Goal: Task Accomplishment & Management: Complete application form

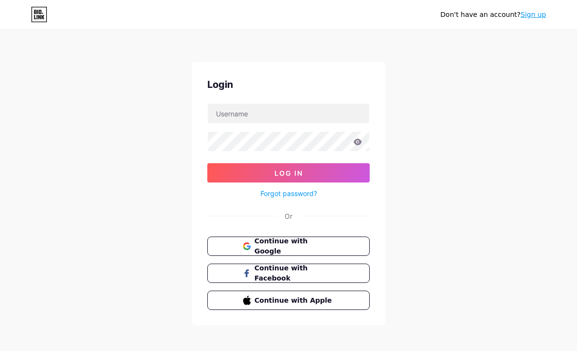
scroll to position [0, 0]
click at [342, 247] on button "Continue with Google" at bounding box center [288, 246] width 162 height 19
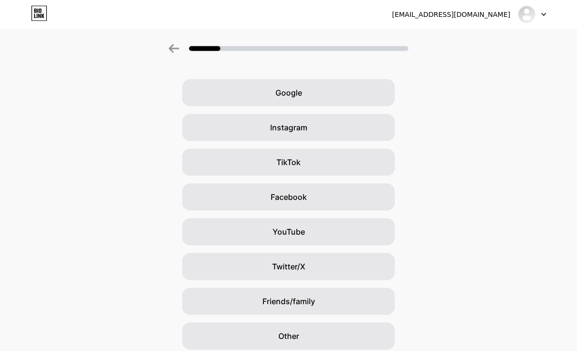
scroll to position [28, 0]
click at [230, 343] on div "Other" at bounding box center [288, 336] width 212 height 27
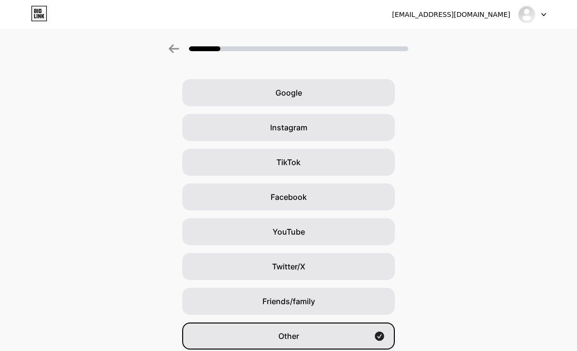
scroll to position [0, 0]
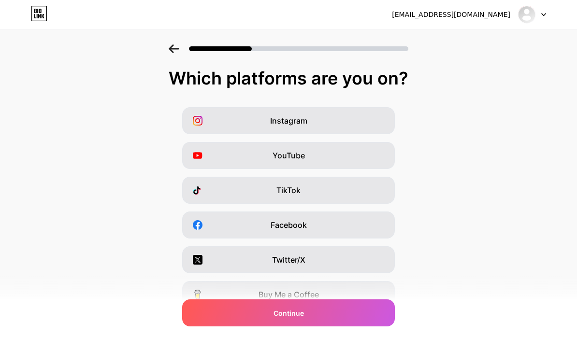
click at [226, 326] on div "Continue" at bounding box center [288, 312] width 212 height 27
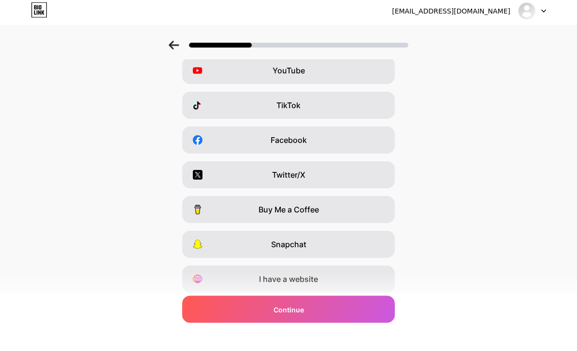
scroll to position [81, 0]
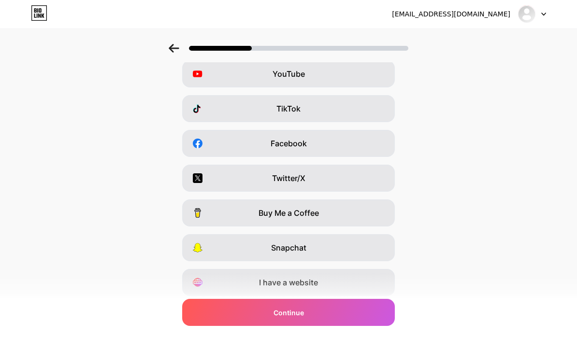
click at [212, 289] on div "I have a website" at bounding box center [288, 282] width 212 height 27
click at [225, 326] on div "Continue" at bounding box center [288, 312] width 212 height 27
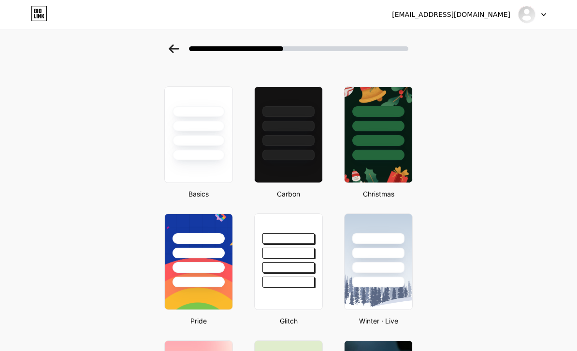
scroll to position [26, 0]
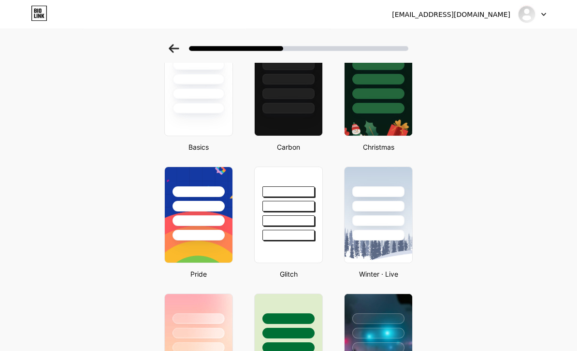
click at [305, 113] on div at bounding box center [288, 108] width 52 height 11
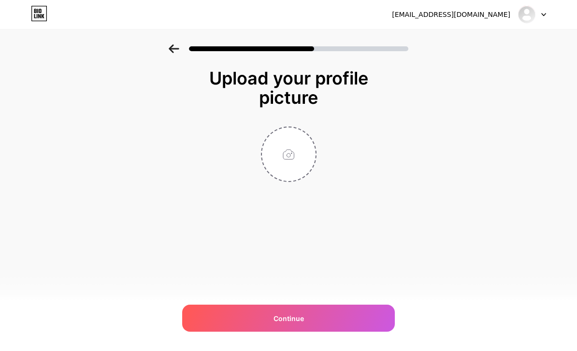
scroll to position [0, 0]
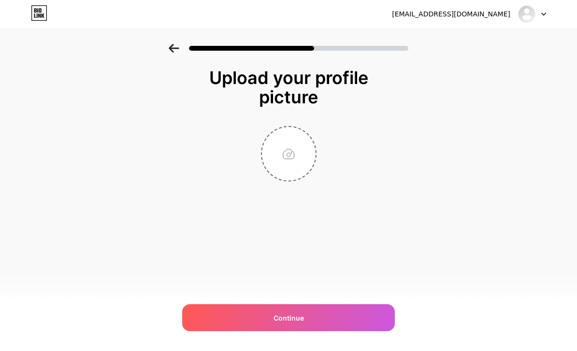
click at [207, 332] on div "Continue" at bounding box center [288, 318] width 212 height 27
click at [214, 332] on div "Continue" at bounding box center [288, 318] width 212 height 27
click at [224, 332] on div "Continue" at bounding box center [288, 318] width 212 height 27
click at [294, 155] on input "file" at bounding box center [289, 154] width 54 height 54
click at [297, 164] on input "file" at bounding box center [289, 154] width 54 height 54
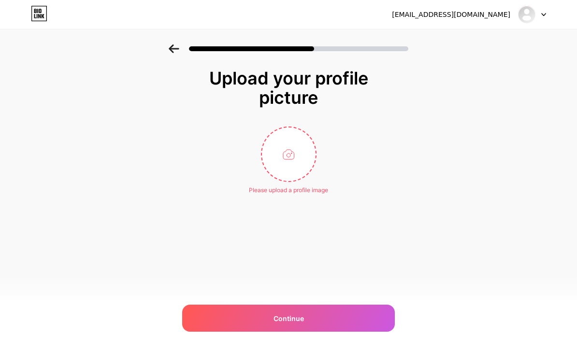
click at [303, 166] on input "file" at bounding box center [289, 154] width 54 height 54
type input "C:\fakepath\cbcd7452-d456-41db-8b53-80a050fc1c73.jpeg"
click at [321, 311] on div "Continue" at bounding box center [288, 318] width 212 height 27
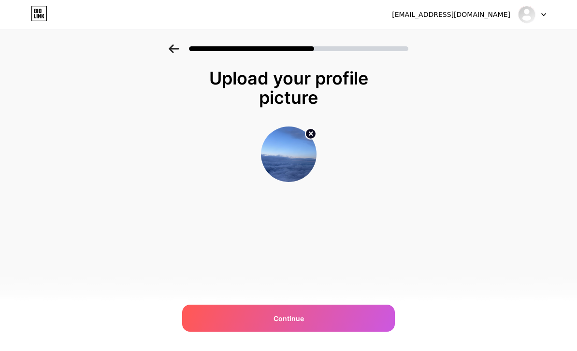
scroll to position [0, 0]
click at [304, 326] on div "Continue" at bounding box center [288, 318] width 212 height 27
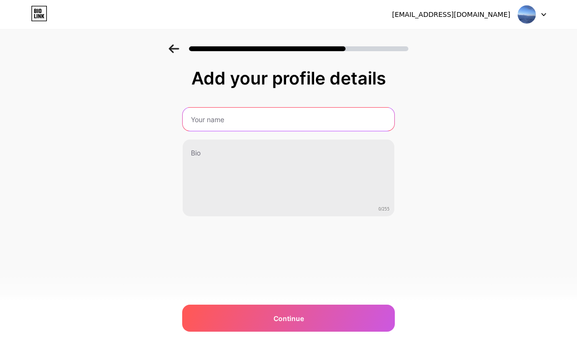
click at [353, 119] on input "text" at bounding box center [289, 119] width 212 height 23
type input "Spandau new"
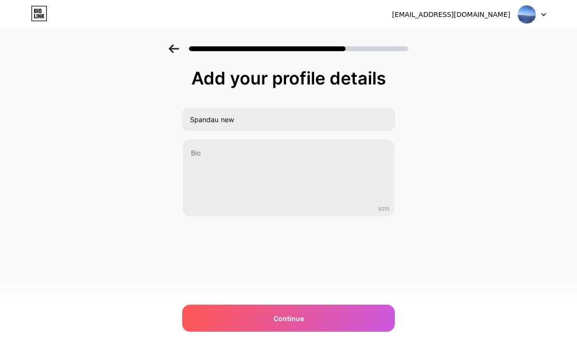
click at [321, 321] on div "Continue" at bounding box center [288, 318] width 212 height 27
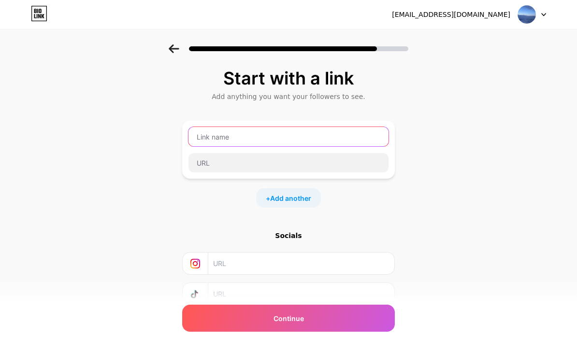
click at [279, 136] on input "text" at bounding box center [288, 136] width 200 height 19
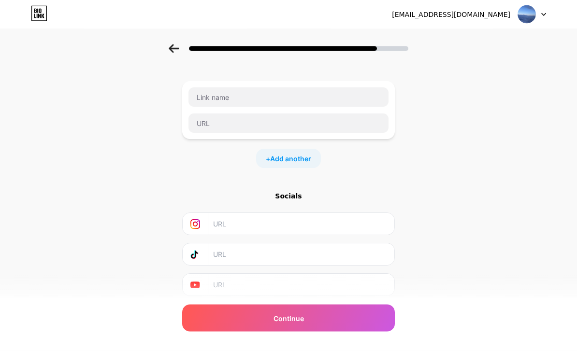
click at [310, 332] on div "Continue" at bounding box center [288, 318] width 212 height 27
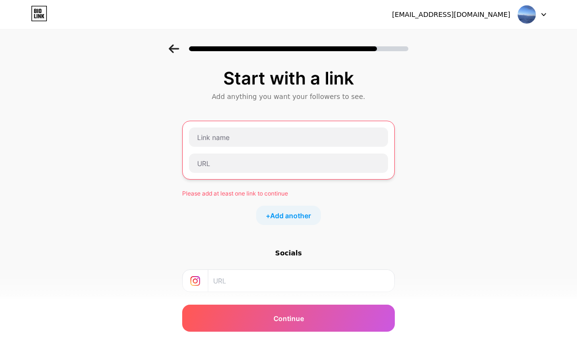
click at [20, 3] on div "[EMAIL_ADDRESS][DOMAIN_NAME] Logout" at bounding box center [288, 14] width 577 height 29
click at [26, 10] on div "[EMAIL_ADDRESS][DOMAIN_NAME] Logout" at bounding box center [288, 14] width 577 height 17
click at [34, 17] on icon at bounding box center [35, 16] width 2 height 4
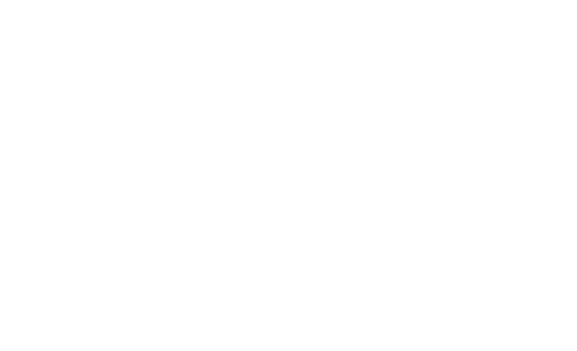
click at [31, 0] on html at bounding box center [288, 0] width 577 height 0
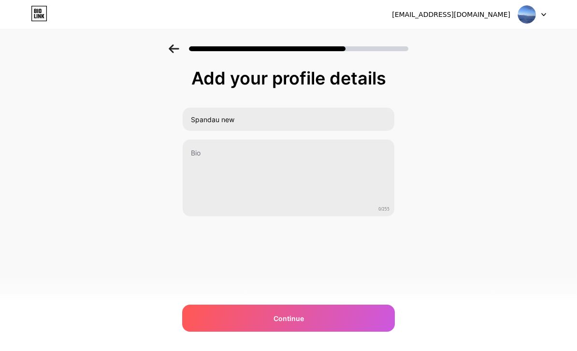
click at [35, 19] on icon at bounding box center [39, 13] width 16 height 15
click at [82, 209] on div "Add your profile details Spandau new 0/255 Continue Error" at bounding box center [288, 154] width 577 height 221
click at [329, 323] on div "Continue" at bounding box center [288, 318] width 212 height 27
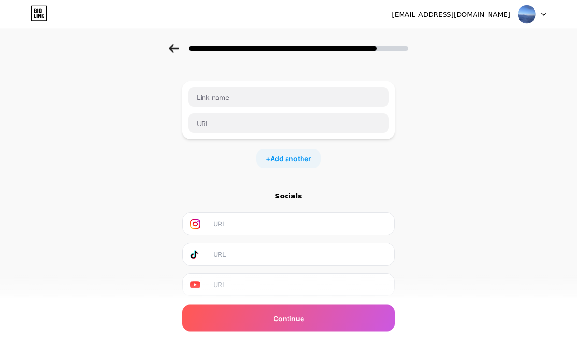
scroll to position [32, 0]
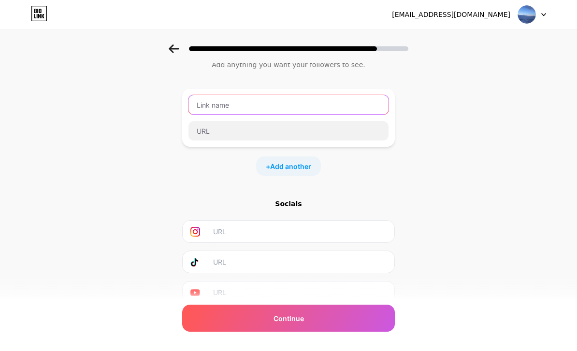
click at [195, 106] on input "text" at bounding box center [288, 104] width 200 height 19
type input "ruhr"
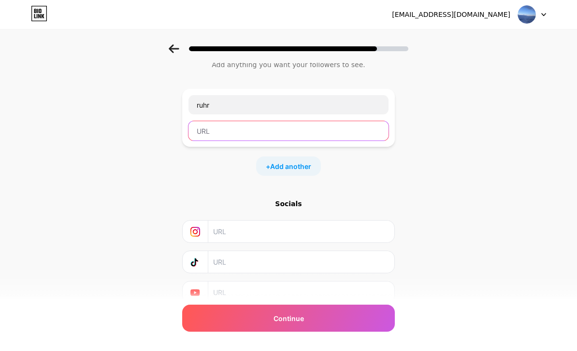
click at [200, 124] on input "text" at bounding box center [288, 130] width 200 height 19
type input "u559"
click at [282, 155] on div "[GEOGRAPHIC_DATA] u559 + Add another" at bounding box center [288, 132] width 212 height 87
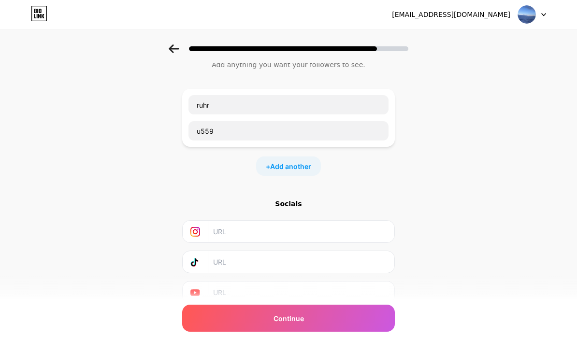
click at [243, 332] on div "Continue" at bounding box center [288, 318] width 212 height 27
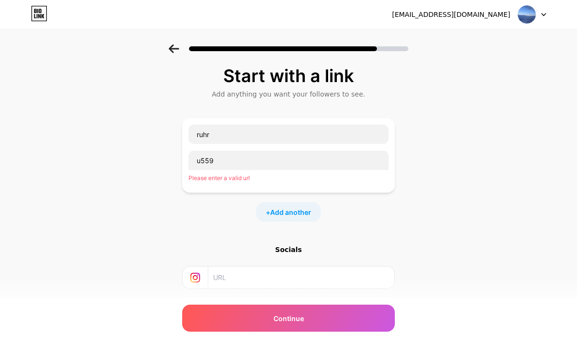
scroll to position [0, 0]
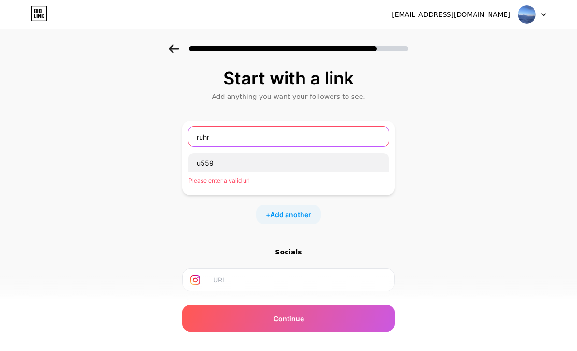
click at [221, 142] on input "ruhr" at bounding box center [288, 136] width 200 height 19
type input "r"
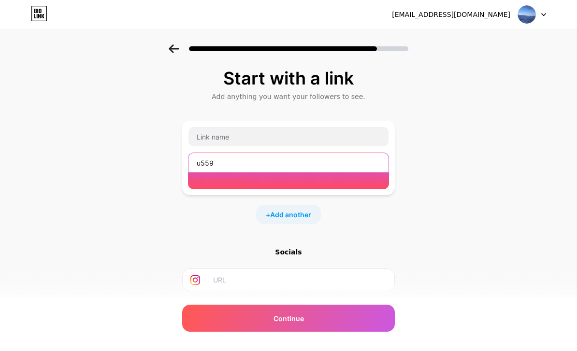
click at [212, 170] on input "u559" at bounding box center [288, 162] width 200 height 19
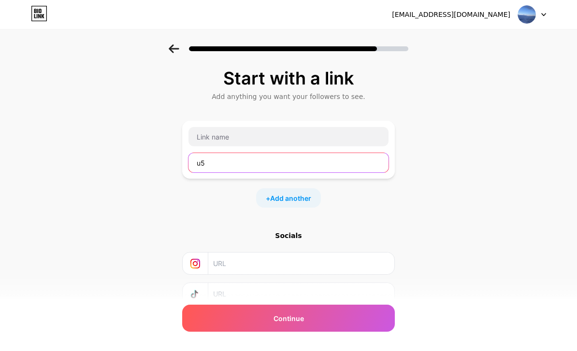
type input "u"
click at [545, 6] on div at bounding box center [532, 14] width 28 height 17
